Goal: Find specific page/section: Find specific page/section

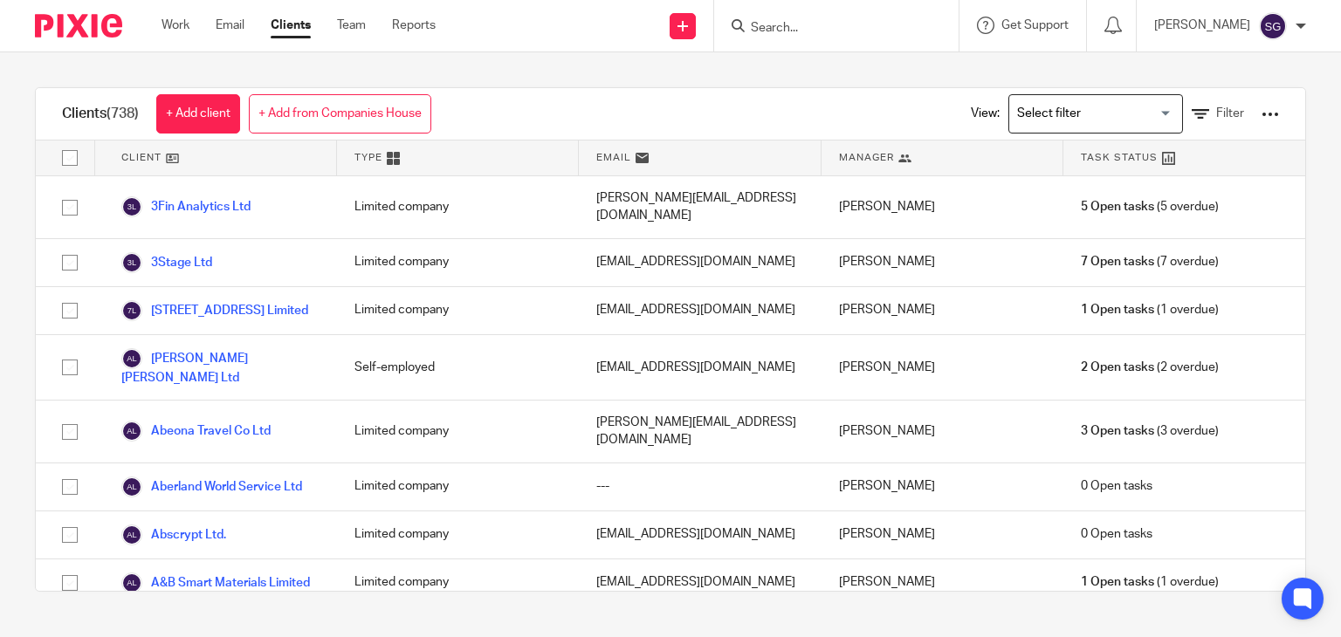
click at [782, 29] on input "Search" at bounding box center [827, 29] width 157 height 16
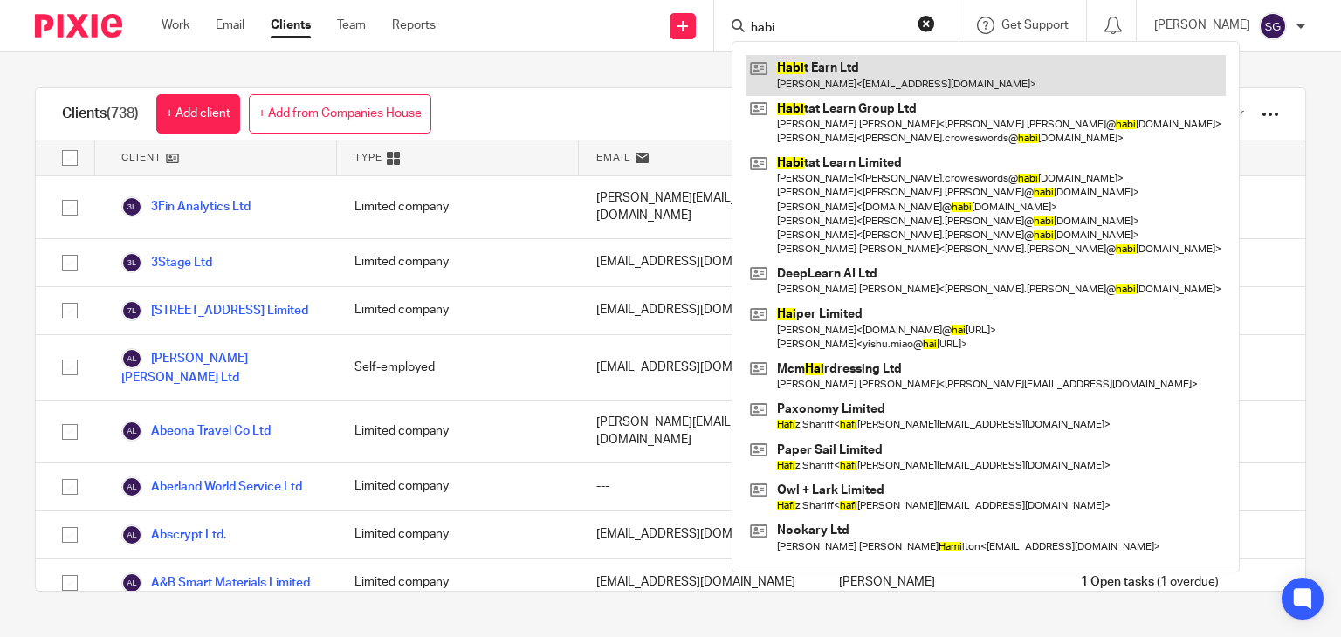
type input "habi"
click at [831, 82] on link at bounding box center [986, 75] width 480 height 40
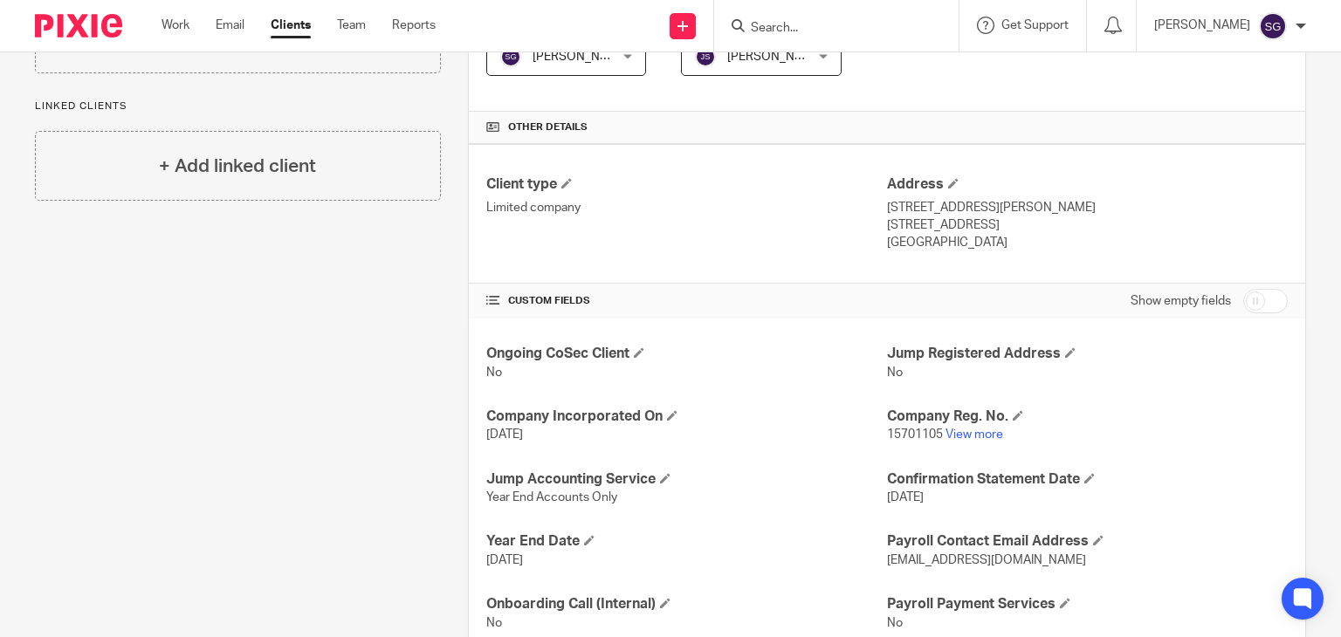
scroll to position [391, 0]
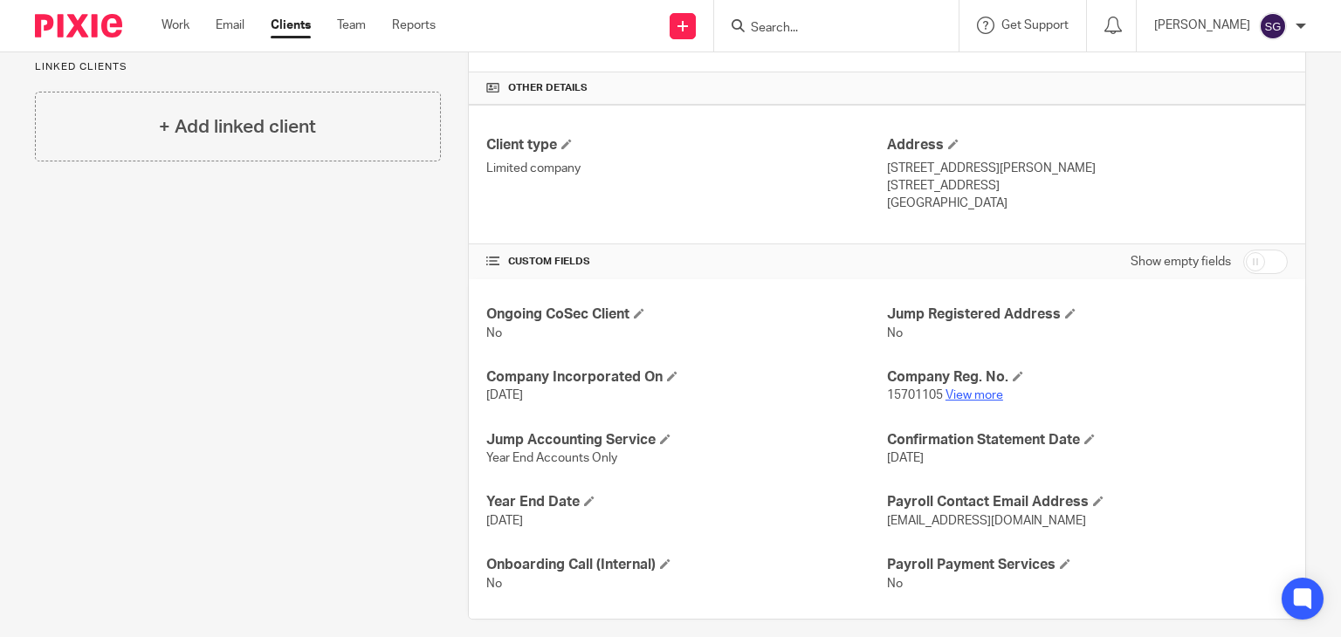
click at [950, 392] on link "View more" at bounding box center [975, 395] width 58 height 12
